Goal: Find specific page/section

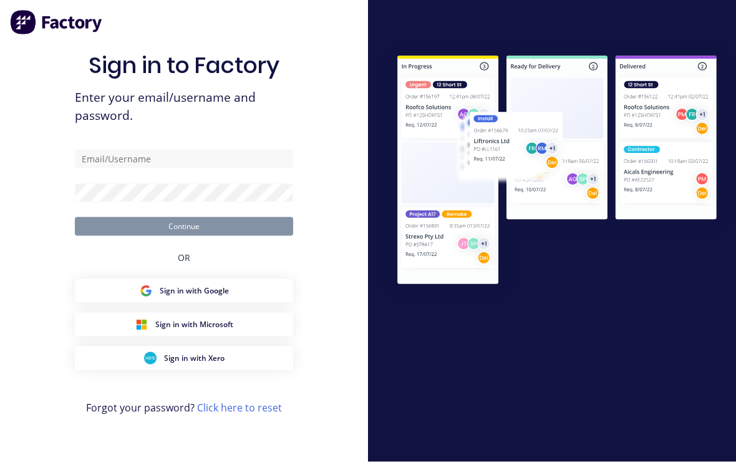
scroll to position [19, 0]
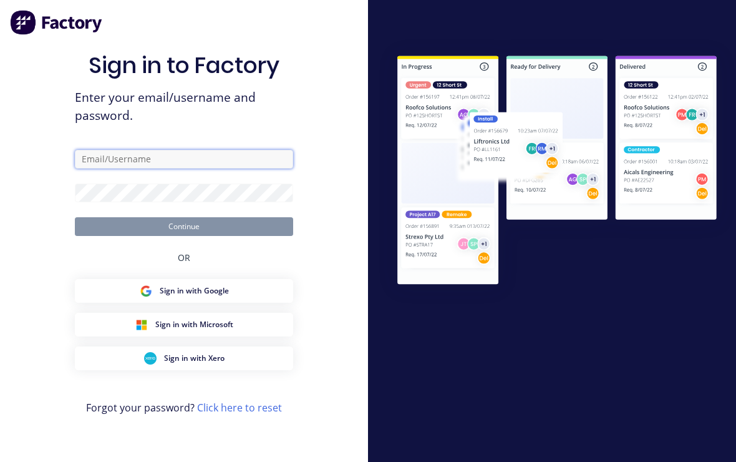
click at [102, 150] on input "text" at bounding box center [184, 159] width 218 height 19
click at [99, 150] on input "text" at bounding box center [184, 159] width 218 height 19
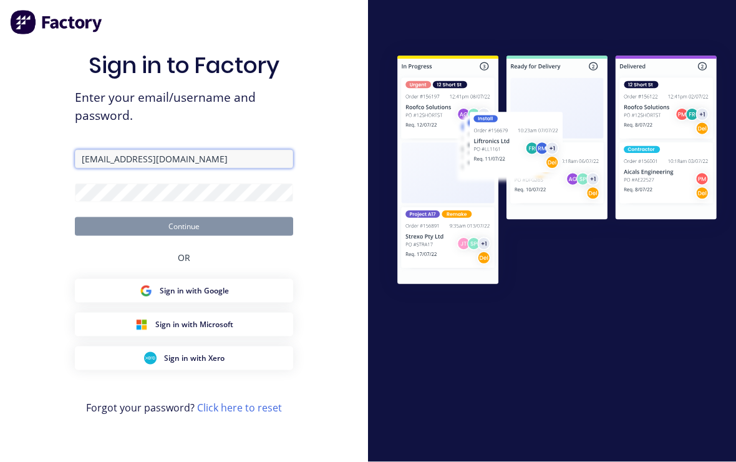
type input "[EMAIL_ADDRESS][DOMAIN_NAME]"
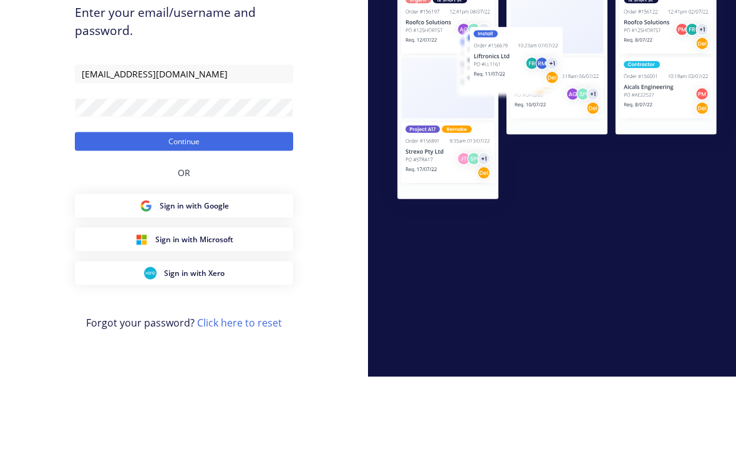
click at [90, 217] on button "Continue" at bounding box center [184, 226] width 218 height 19
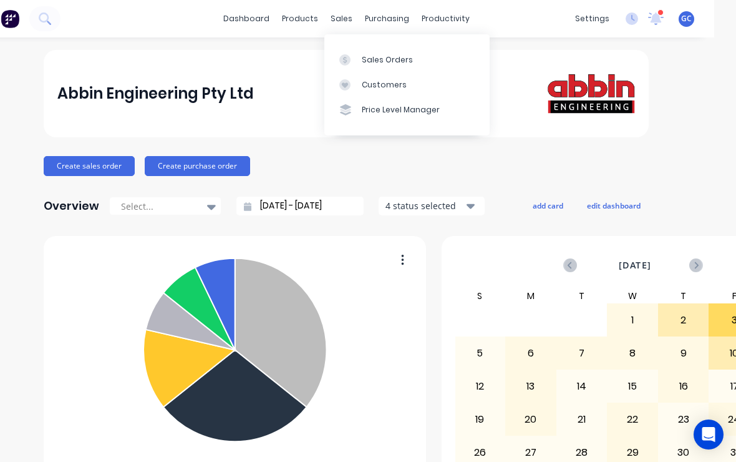
click at [368, 60] on div "Sales Orders" at bounding box center [387, 59] width 51 height 11
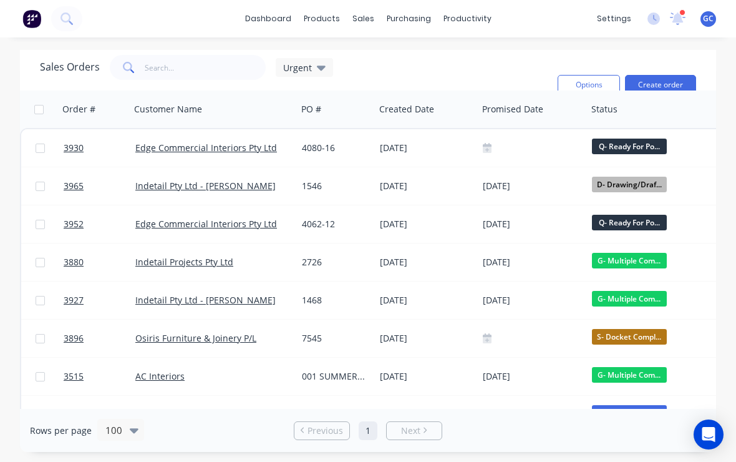
click at [292, 62] on span "Urgent" at bounding box center [297, 67] width 29 height 13
click at [291, 69] on span "Urgent" at bounding box center [297, 67] width 29 height 13
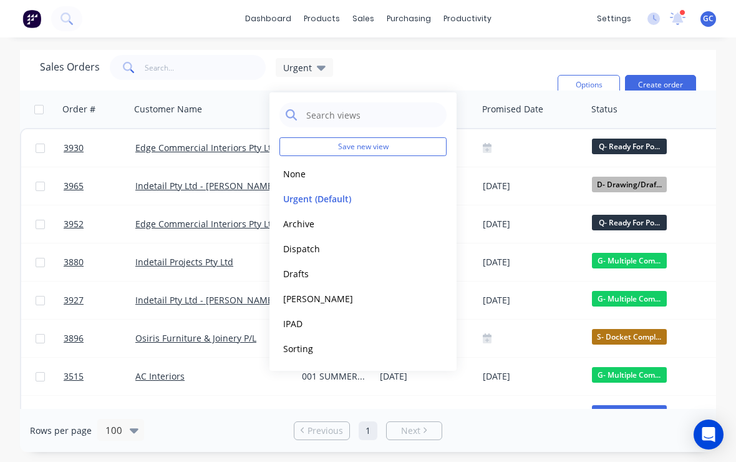
click at [372, 323] on button "IPAD" at bounding box center [351, 323] width 142 height 14
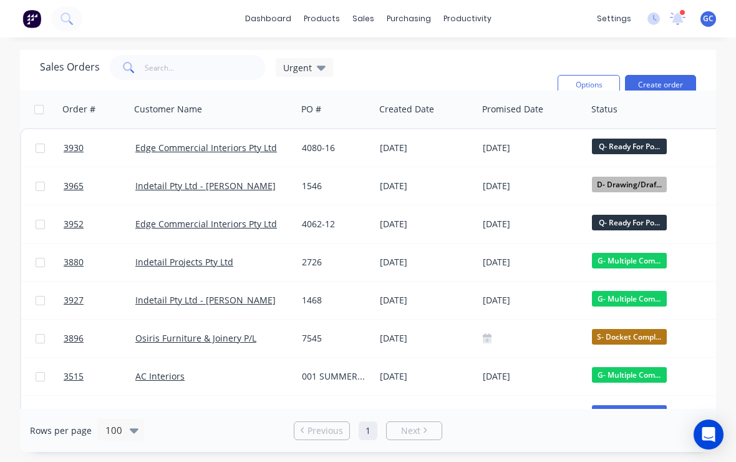
scroll to position [21, 0]
